Goal: Go to known website: Go to known website

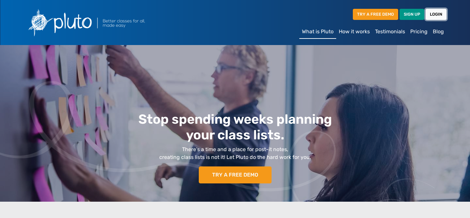
click at [435, 11] on link "LOGIN" at bounding box center [436, 14] width 21 height 11
click at [439, 14] on link "LOGIN" at bounding box center [436, 14] width 21 height 11
click at [429, 13] on link "LOGIN" at bounding box center [436, 14] width 21 height 11
